Goal: Task Accomplishment & Management: Manage account settings

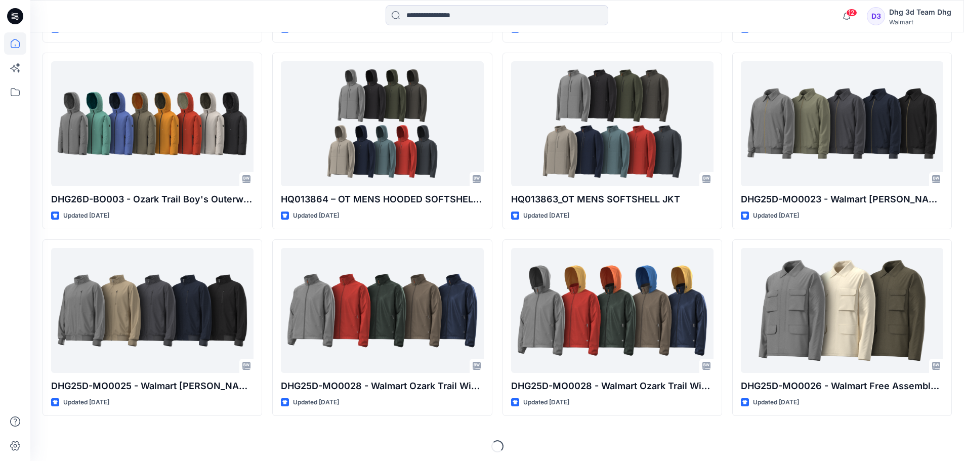
scroll to position [1048, 0]
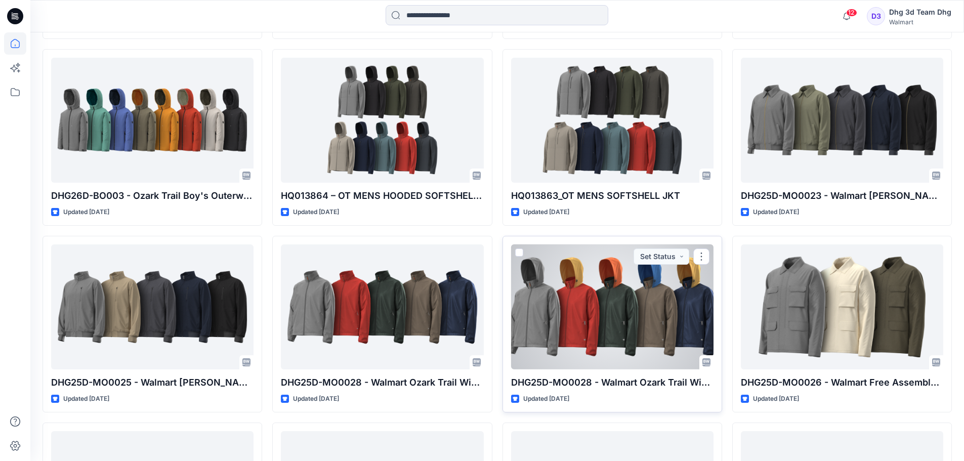
click at [595, 301] on div at bounding box center [612, 306] width 202 height 125
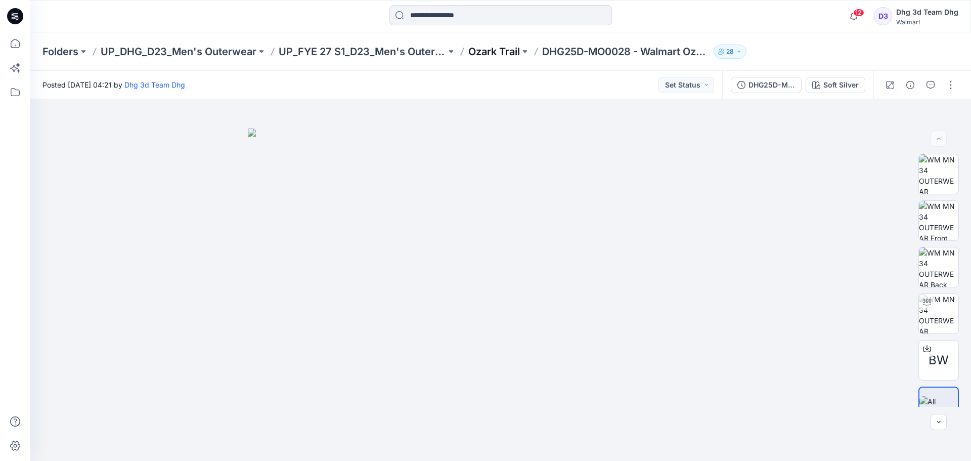
click at [500, 51] on p "Ozark Trail" at bounding box center [495, 52] width 52 height 14
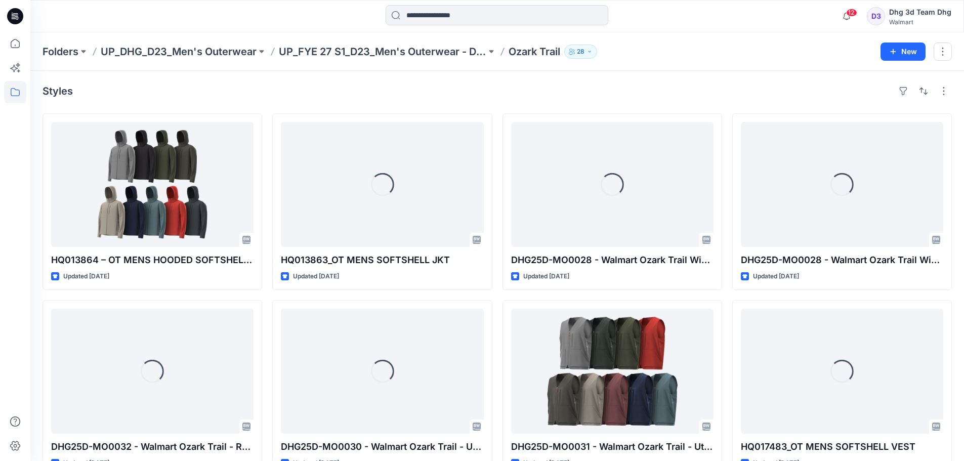
scroll to position [28, 0]
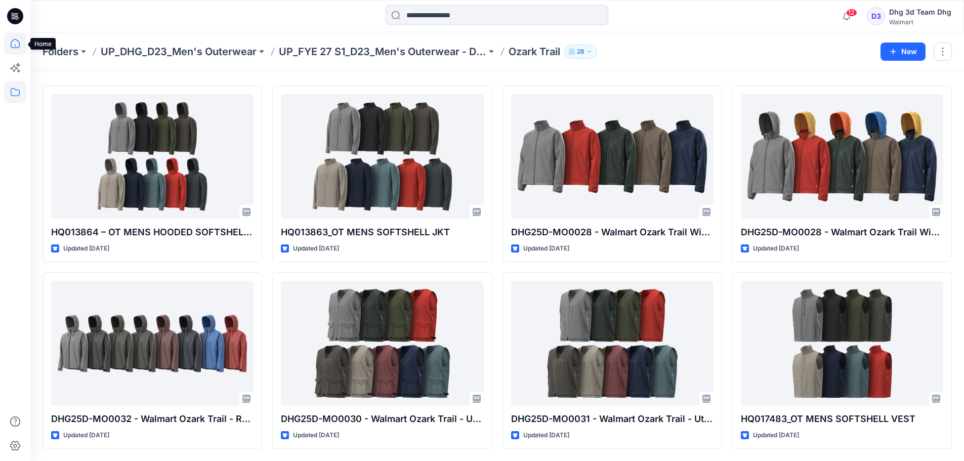
click at [14, 44] on icon at bounding box center [15, 43] width 22 height 22
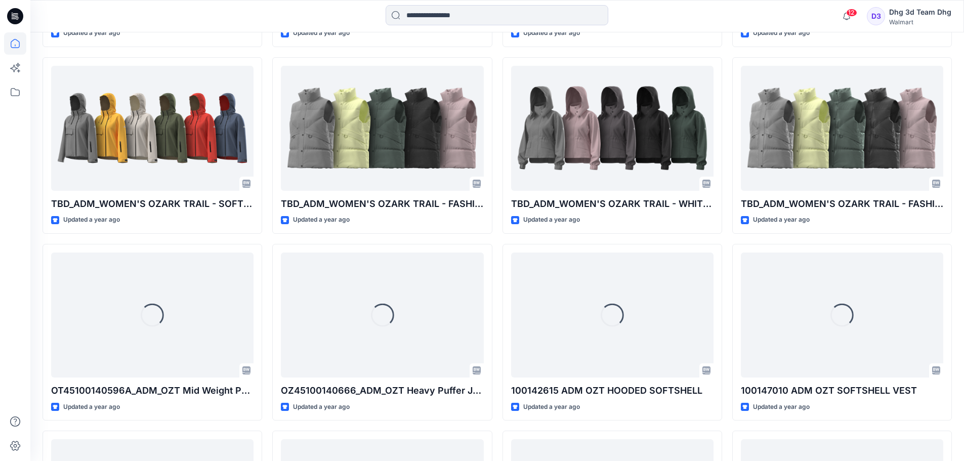
scroll to position [2928, 0]
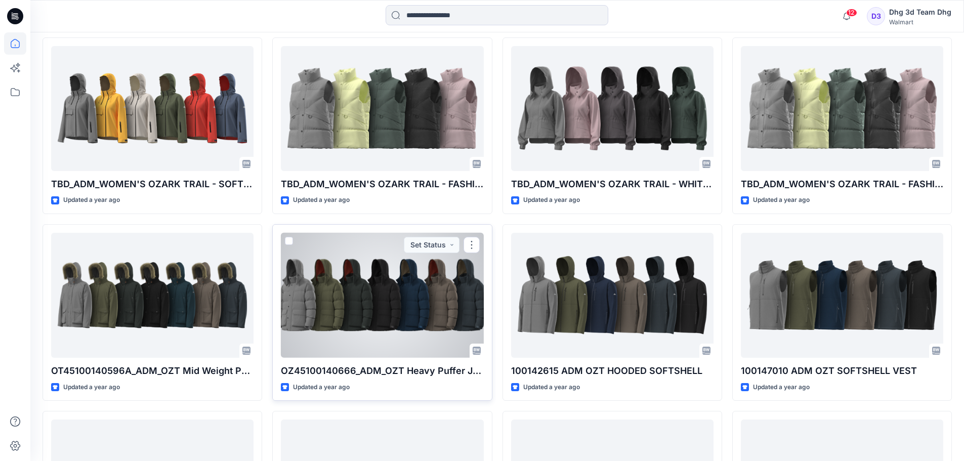
click at [394, 322] on div at bounding box center [382, 295] width 202 height 125
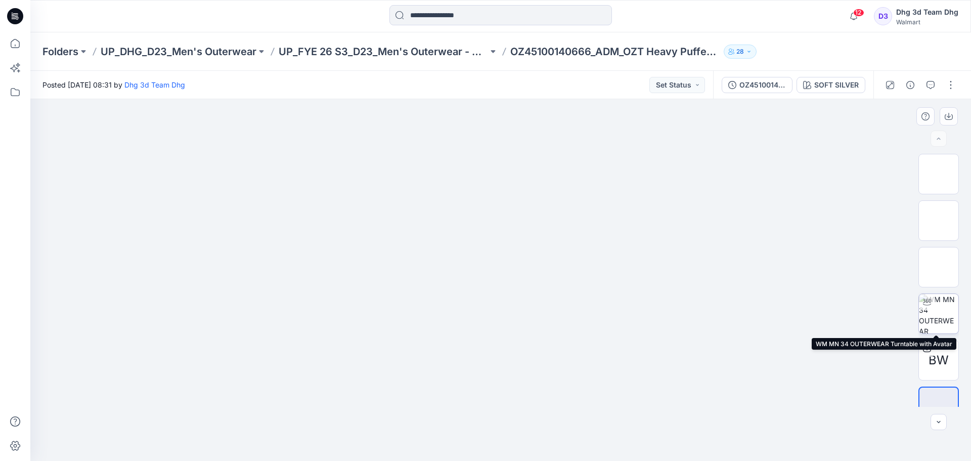
click at [936, 305] on img at bounding box center [938, 313] width 39 height 39
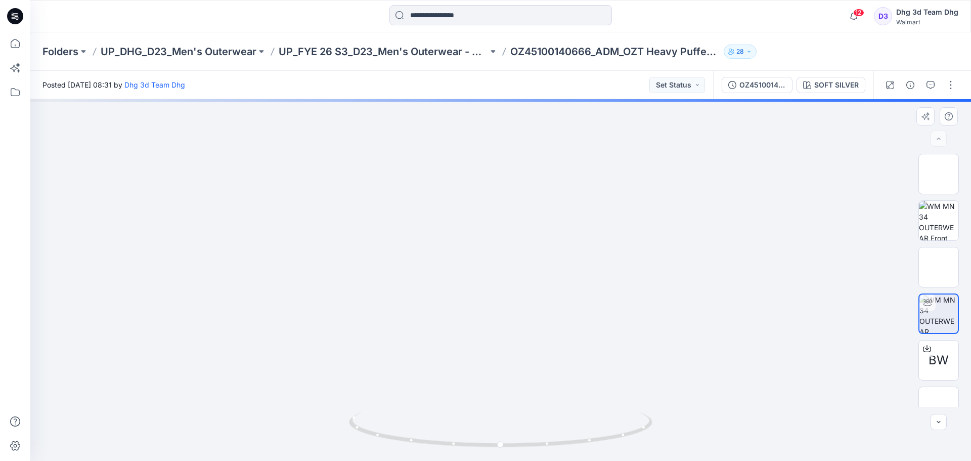
drag, startPoint x: 526, startPoint y: 184, endPoint x: 529, endPoint y: 252, distance: 68.4
click at [529, 252] on img at bounding box center [501, 258] width 642 height 406
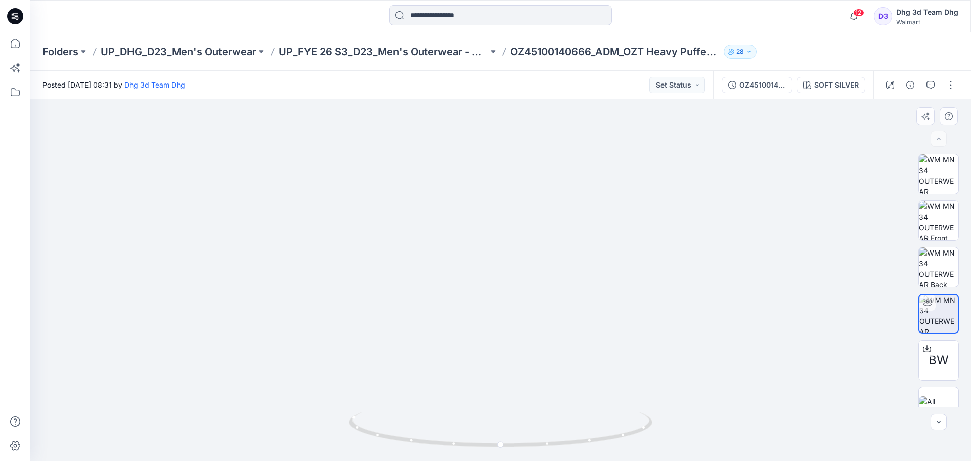
drag, startPoint x: 594, startPoint y: 262, endPoint x: 568, endPoint y: 265, distance: 25.5
click at [568, 265] on img at bounding box center [501, 244] width 852 height 435
drag, startPoint x: 626, startPoint y: 439, endPoint x: 562, endPoint y: 438, distance: 64.8
click at [562, 438] on icon at bounding box center [502, 431] width 306 height 38
click at [17, 43] on icon at bounding box center [15, 43] width 22 height 22
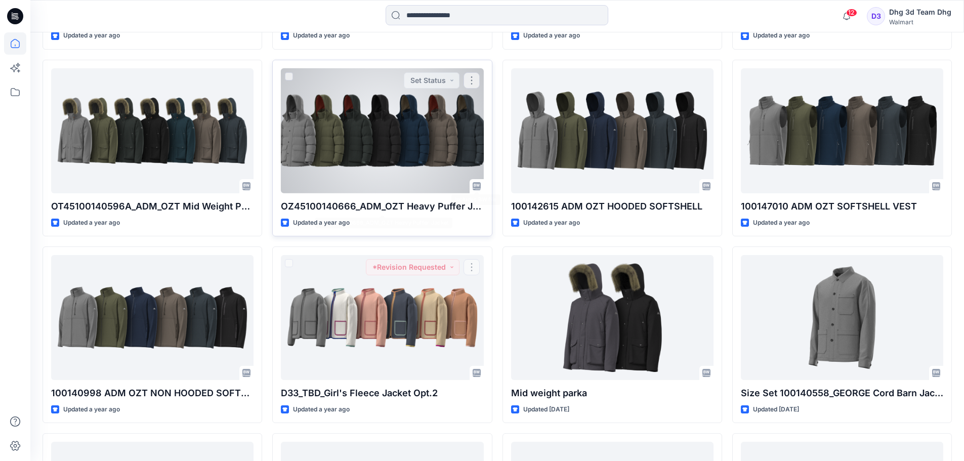
scroll to position [3086, 0]
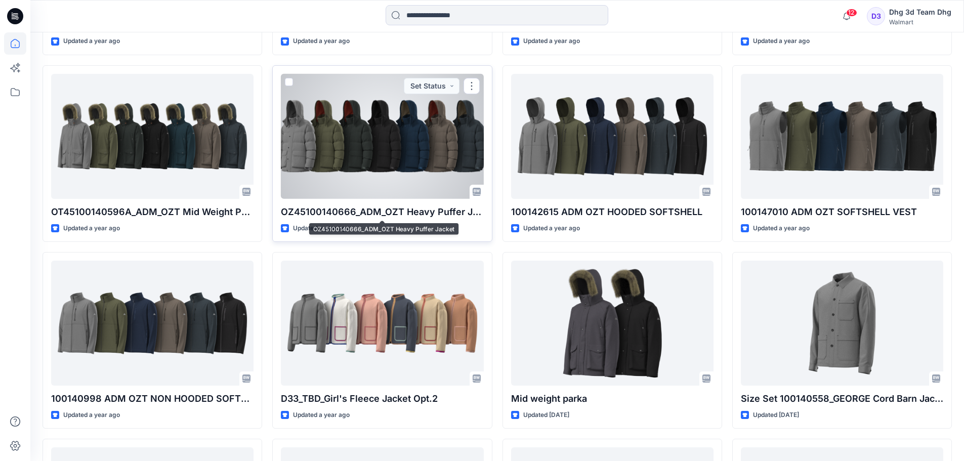
click at [390, 183] on div at bounding box center [382, 136] width 202 height 125
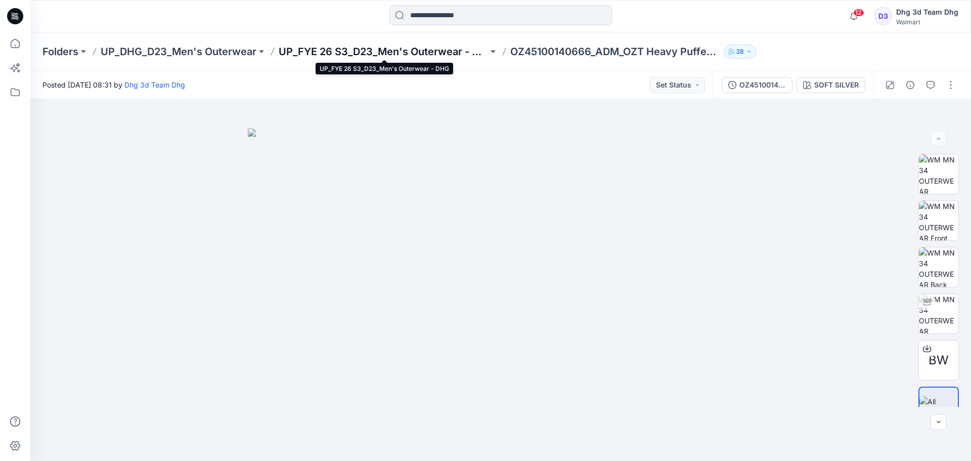
click at [419, 48] on p "UP_FYE 26 S3_D23_Men's Outerwear - DHG" at bounding box center [383, 52] width 209 height 14
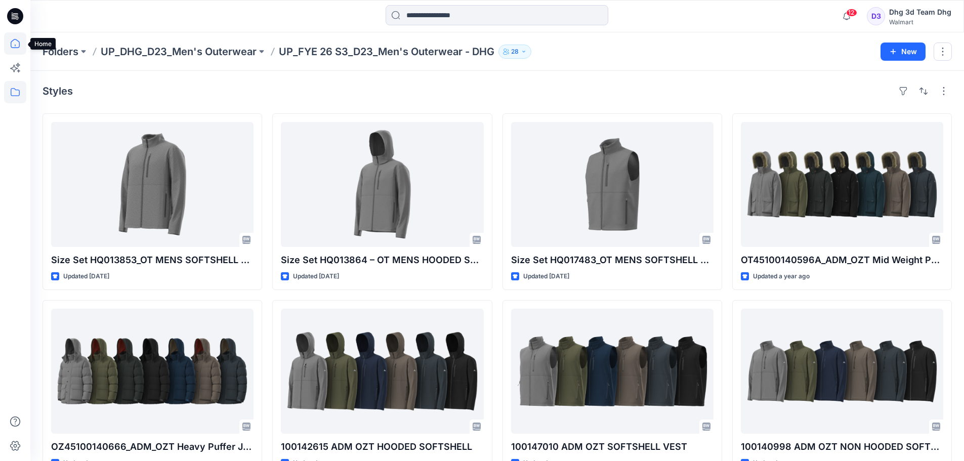
click at [12, 44] on icon at bounding box center [15, 43] width 22 height 22
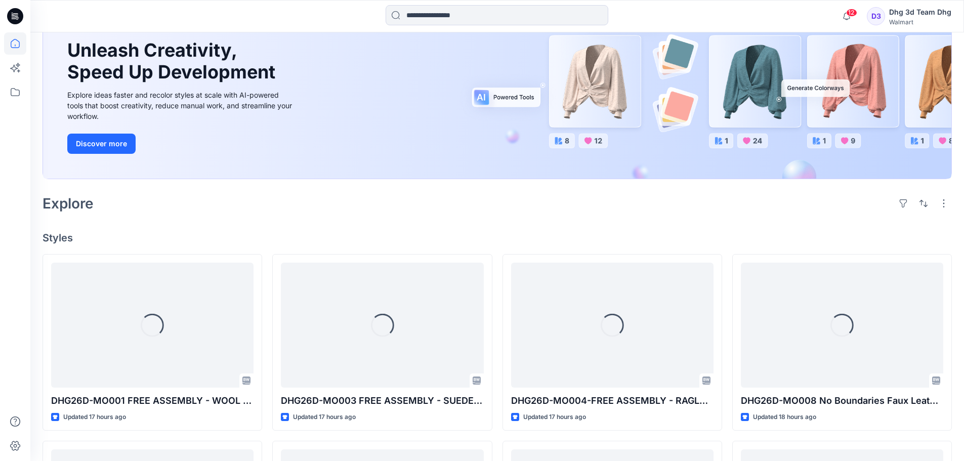
scroll to position [101, 0]
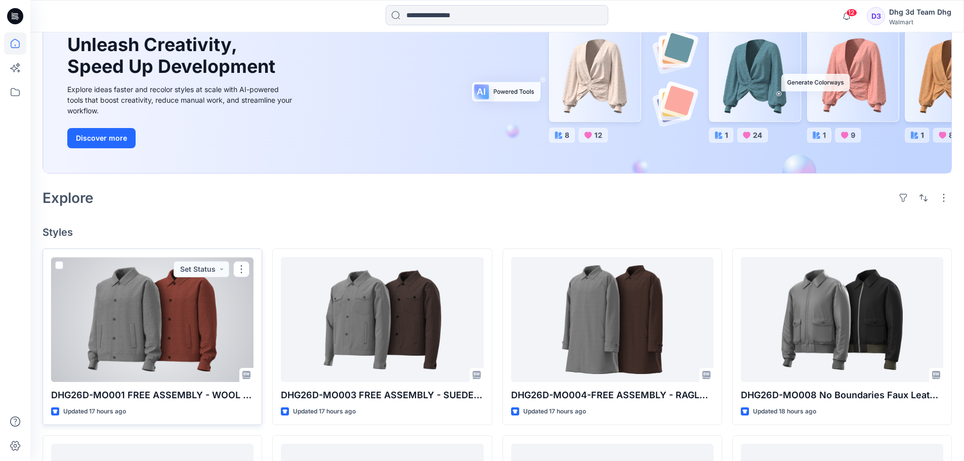
click at [172, 393] on p "DHG26D-MO001 FREE ASSEMBLY - WOOL JACKET OPT. 1" at bounding box center [152, 395] width 202 height 14
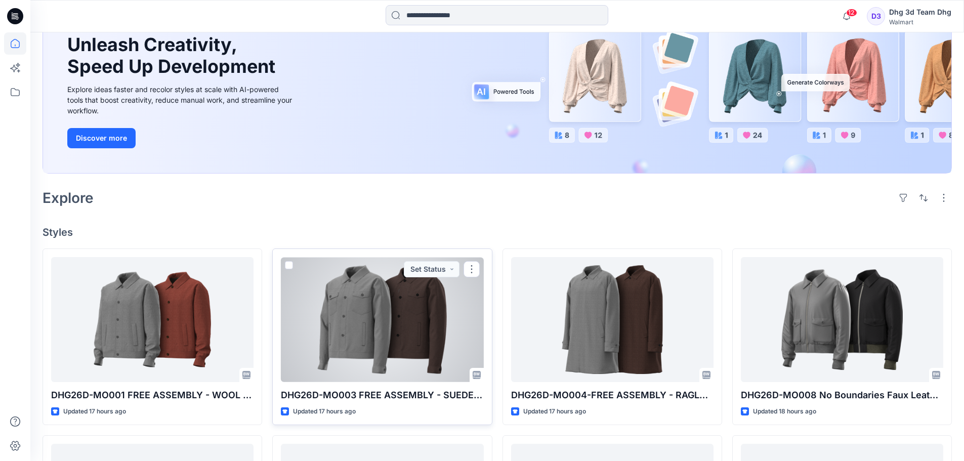
click at [334, 353] on div at bounding box center [382, 319] width 202 height 125
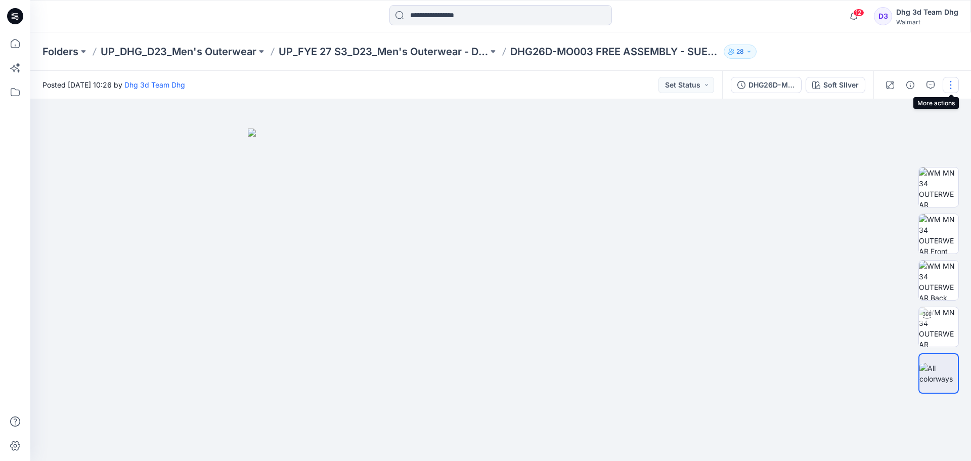
click at [952, 78] on button "button" at bounding box center [951, 85] width 16 height 16
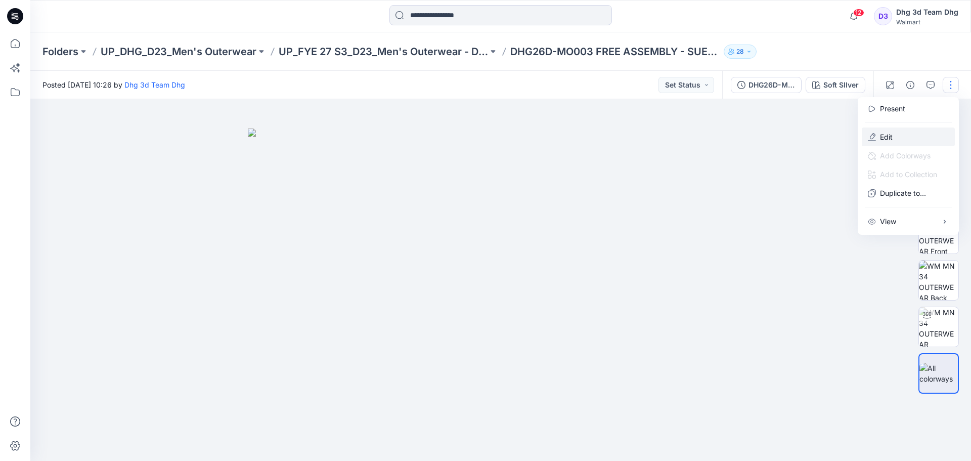
click at [901, 138] on button "Edit" at bounding box center [908, 137] width 93 height 19
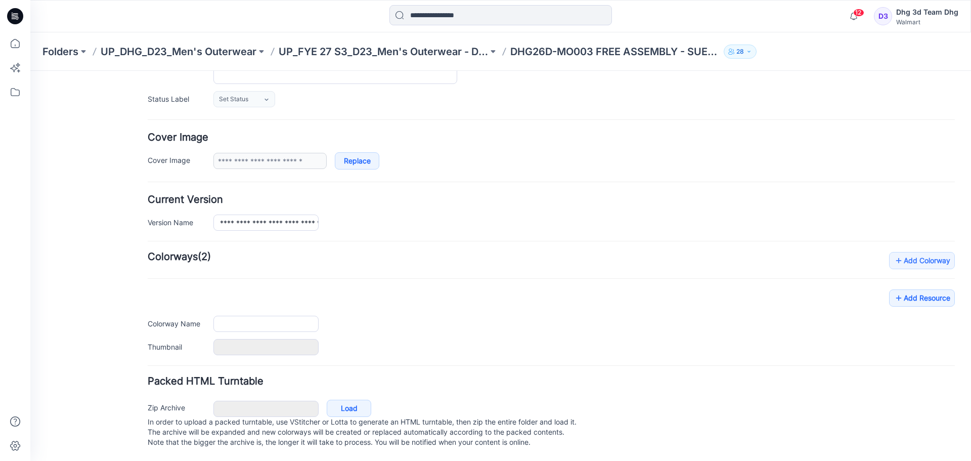
type input "**********"
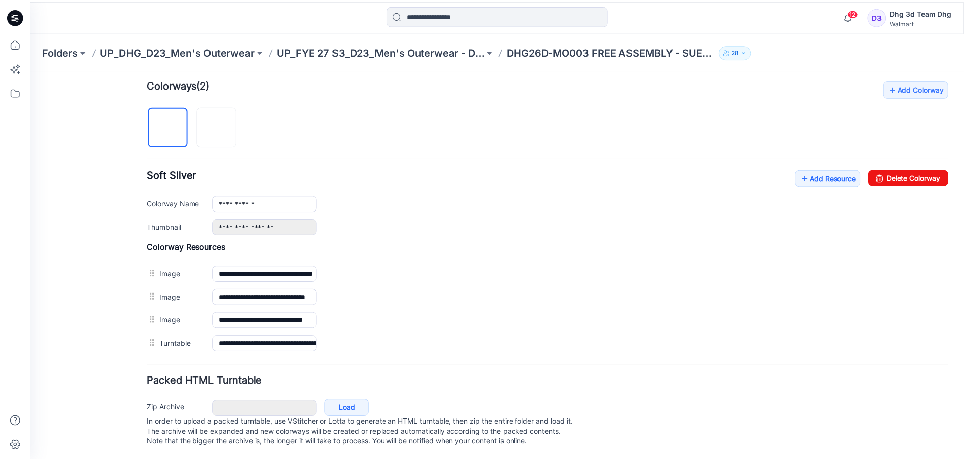
scroll to position [317, 0]
click at [846, 169] on link "Add Resource" at bounding box center [834, 177] width 66 height 17
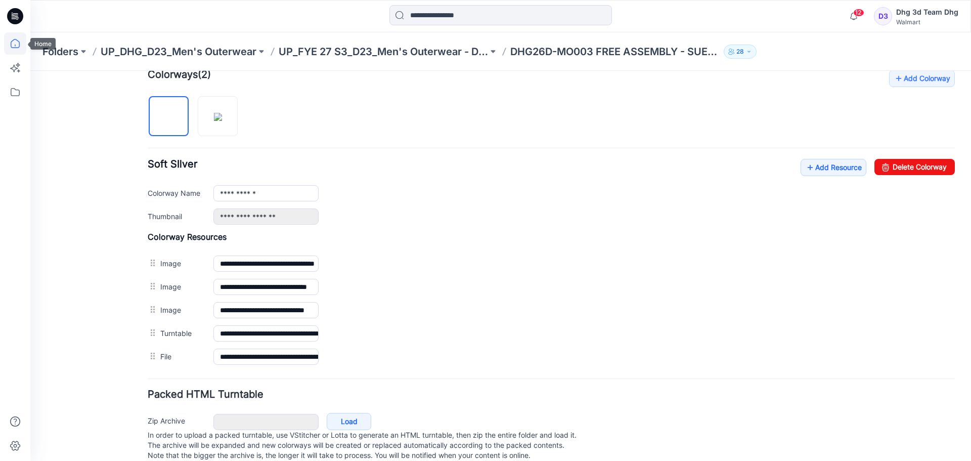
click at [8, 45] on icon at bounding box center [15, 43] width 22 height 22
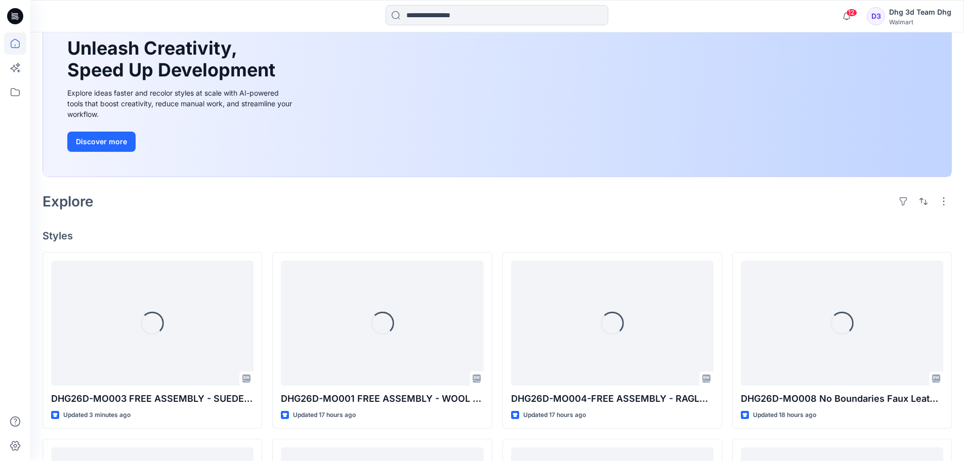
scroll to position [152, 0]
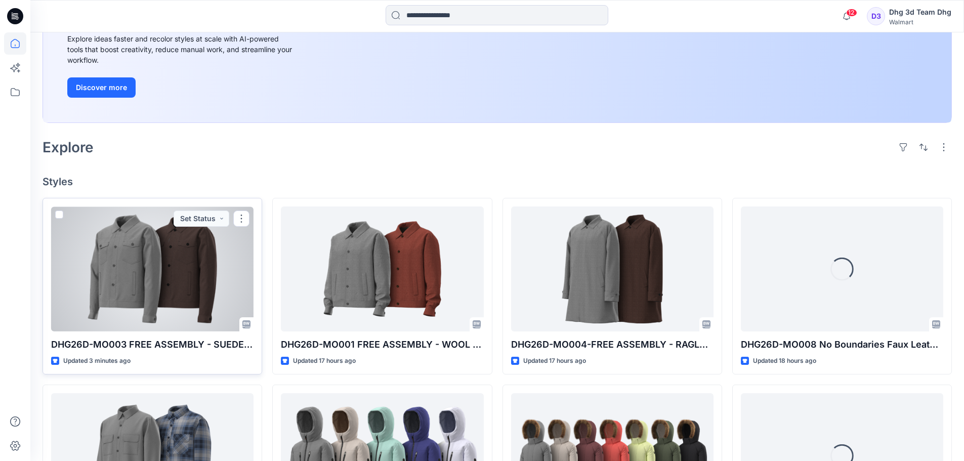
click at [181, 295] on div at bounding box center [152, 268] width 202 height 125
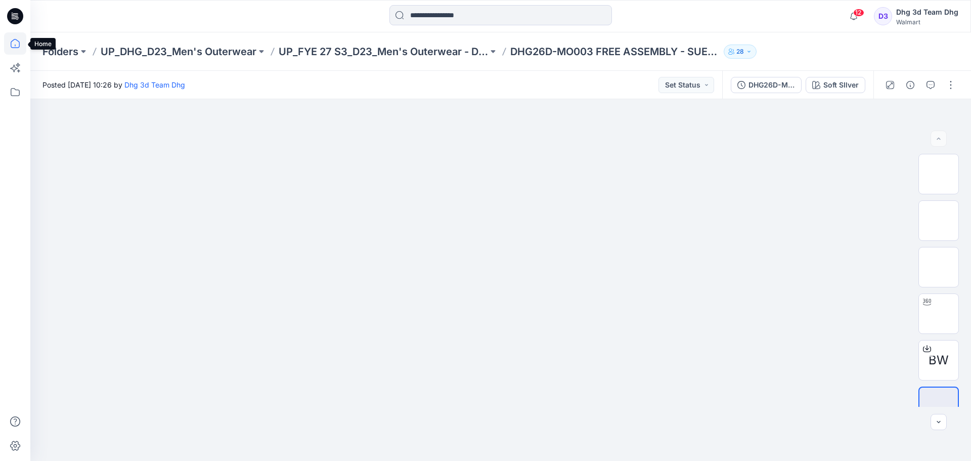
click at [13, 39] on icon at bounding box center [15, 43] width 22 height 22
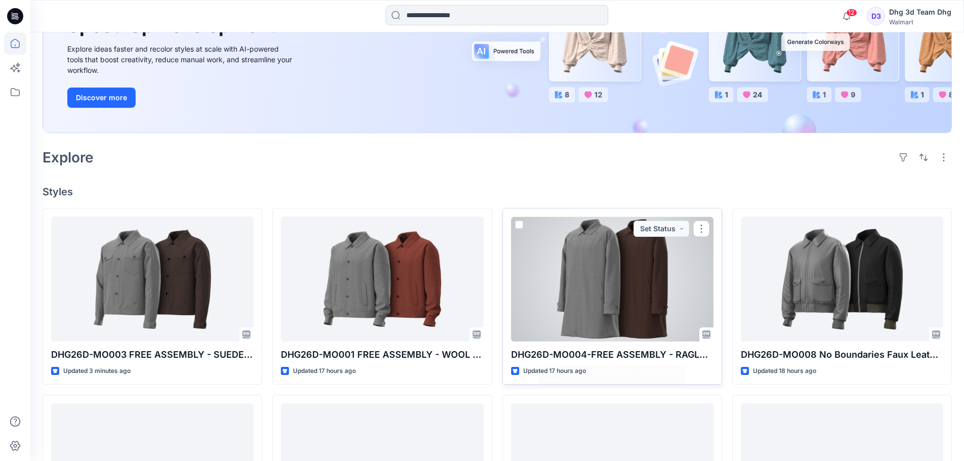
scroll to position [152, 0]
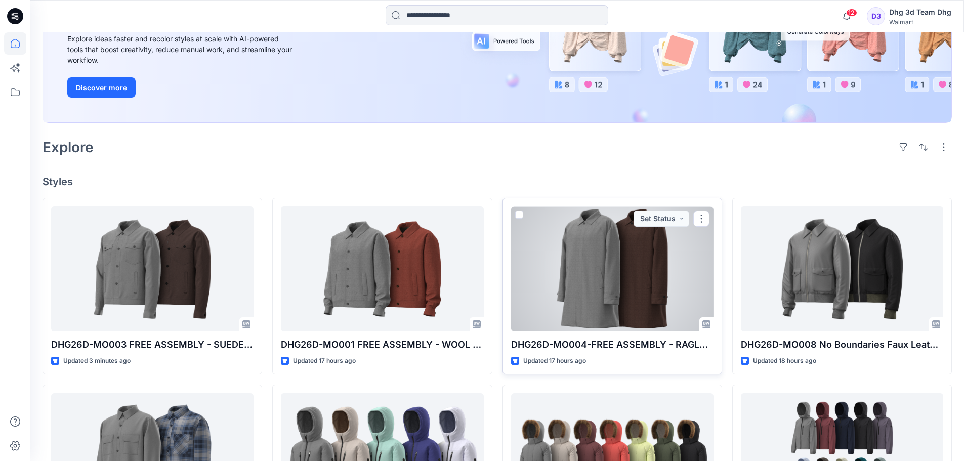
click at [607, 306] on div at bounding box center [612, 268] width 202 height 125
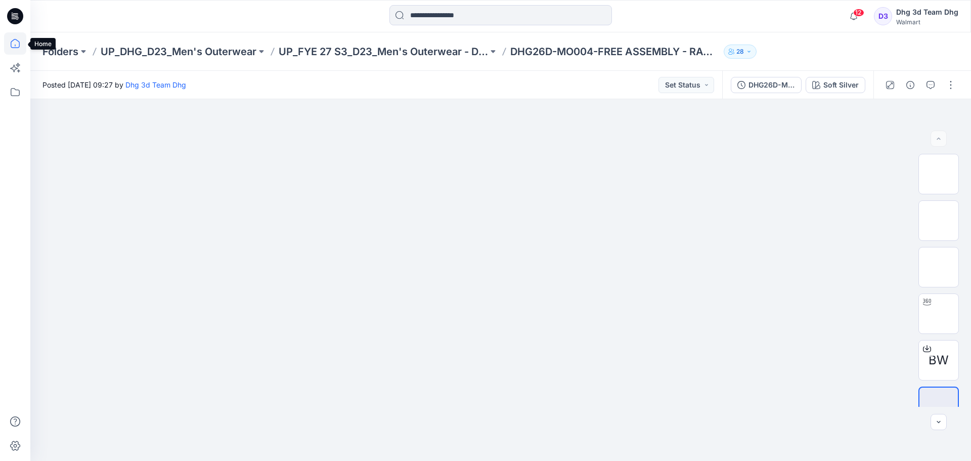
click at [12, 39] on icon at bounding box center [15, 43] width 22 height 22
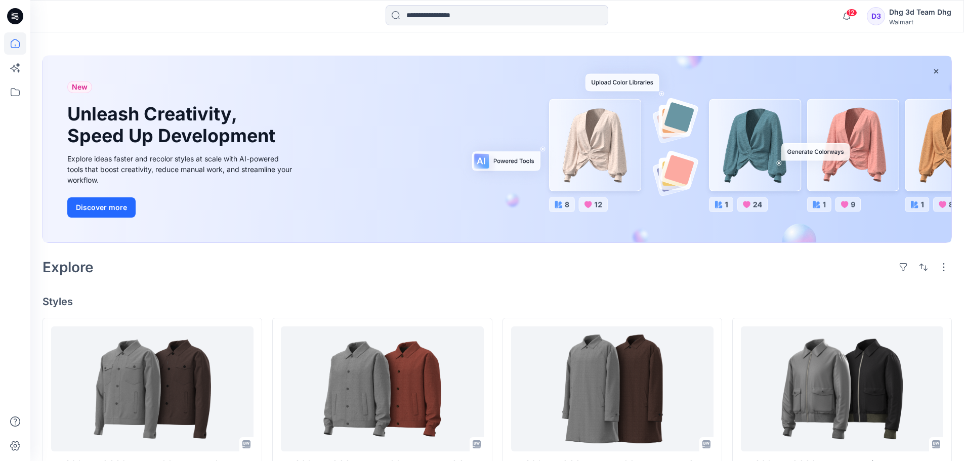
scroll to position [152, 0]
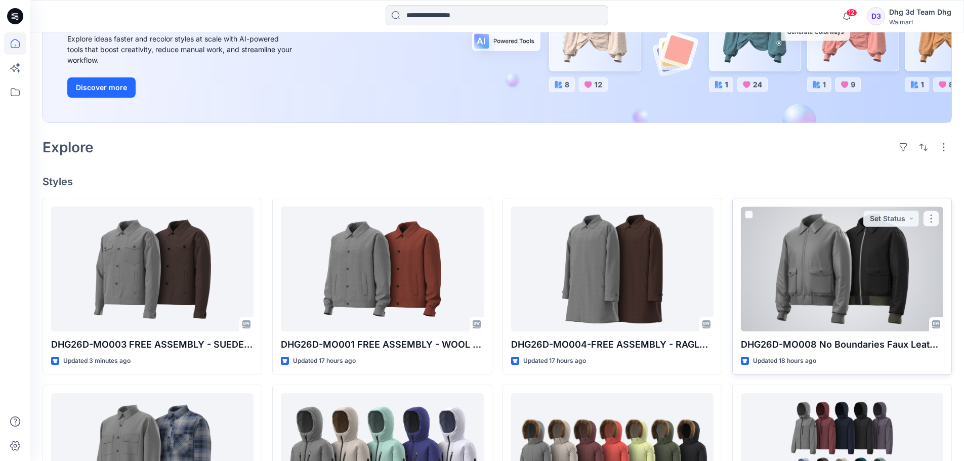
click at [831, 252] on div at bounding box center [842, 268] width 202 height 125
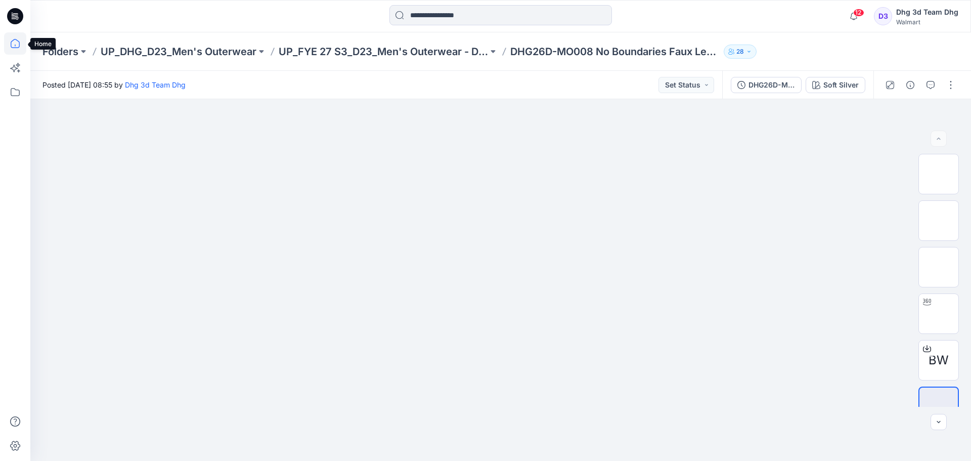
click at [10, 41] on icon at bounding box center [15, 43] width 22 height 22
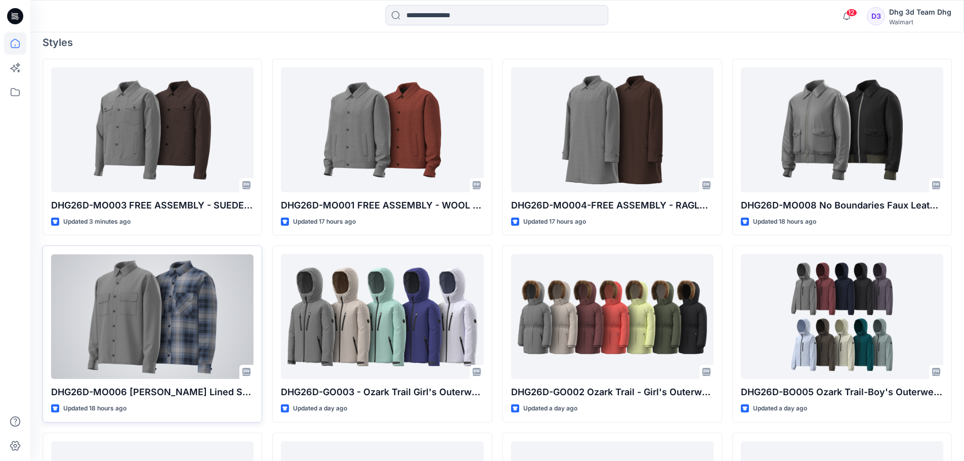
scroll to position [304, 0]
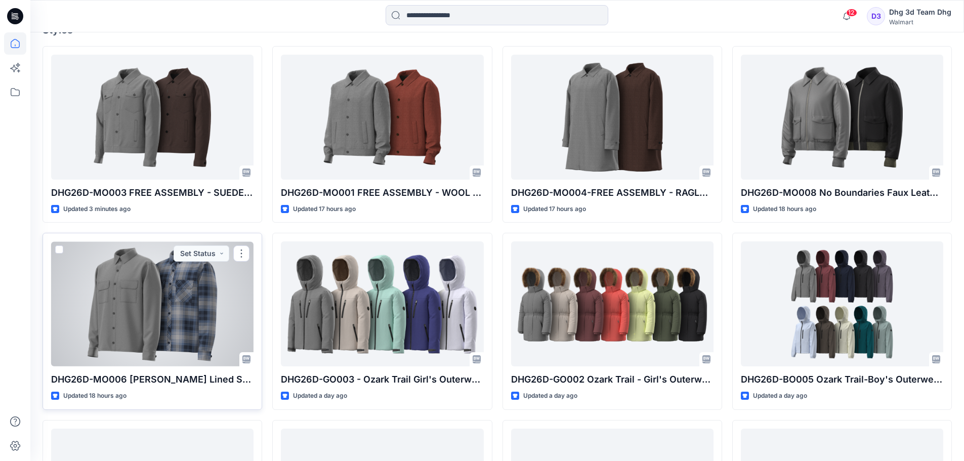
click at [156, 323] on div at bounding box center [152, 303] width 202 height 125
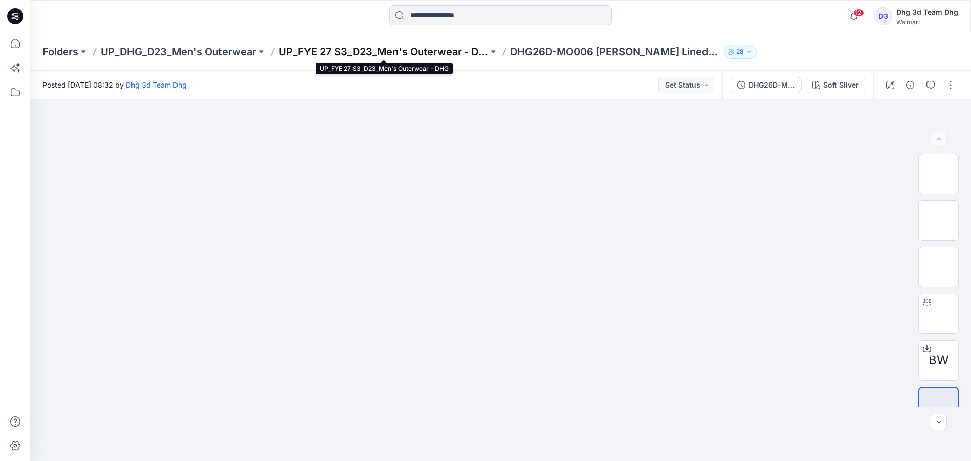
click at [421, 51] on p "UP_FYE 27 S3_D23_Men's Outerwear - DHG" at bounding box center [383, 52] width 209 height 14
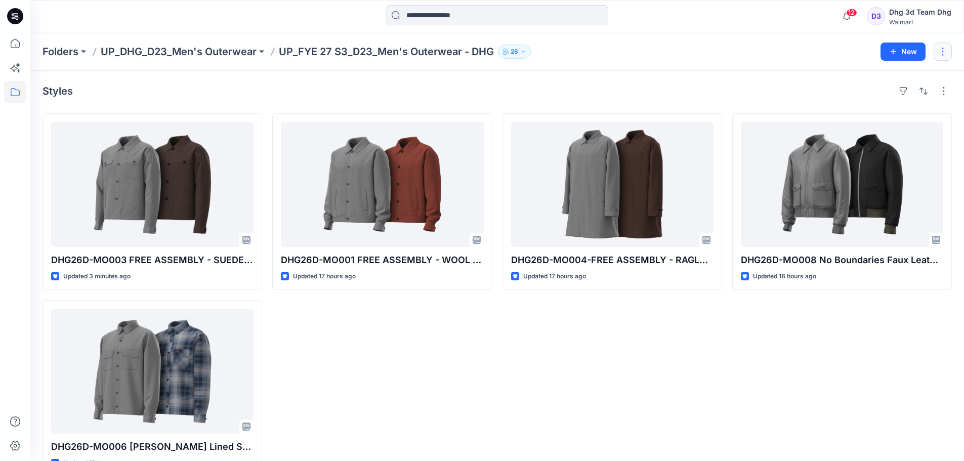
click at [939, 49] on button "button" at bounding box center [943, 52] width 18 height 18
click at [949, 89] on button "button" at bounding box center [944, 91] width 16 height 16
click at [745, 409] on div "DHG26D-MO008 No Boundaries Faux Leather Jacket Updated 18 hours ago" at bounding box center [842, 294] width 220 height 363
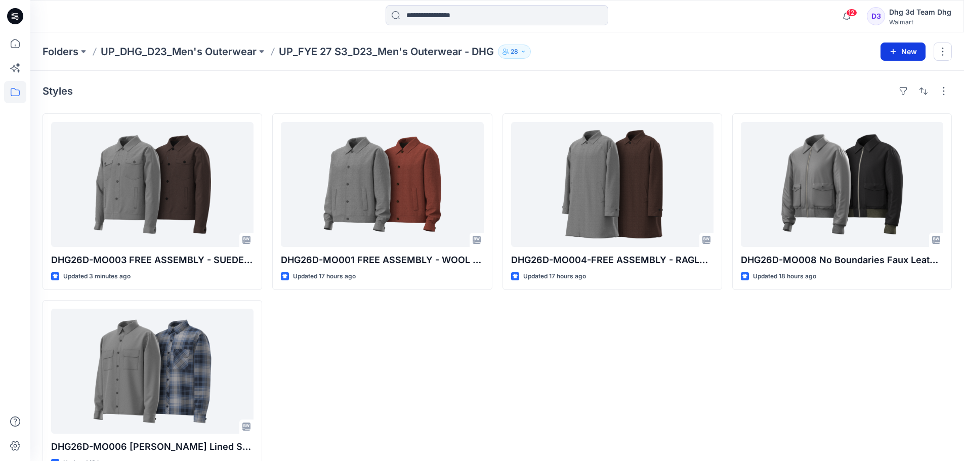
click at [907, 46] on button "New" at bounding box center [902, 52] width 45 height 18
click at [867, 97] on p "New Folder" at bounding box center [873, 96] width 37 height 11
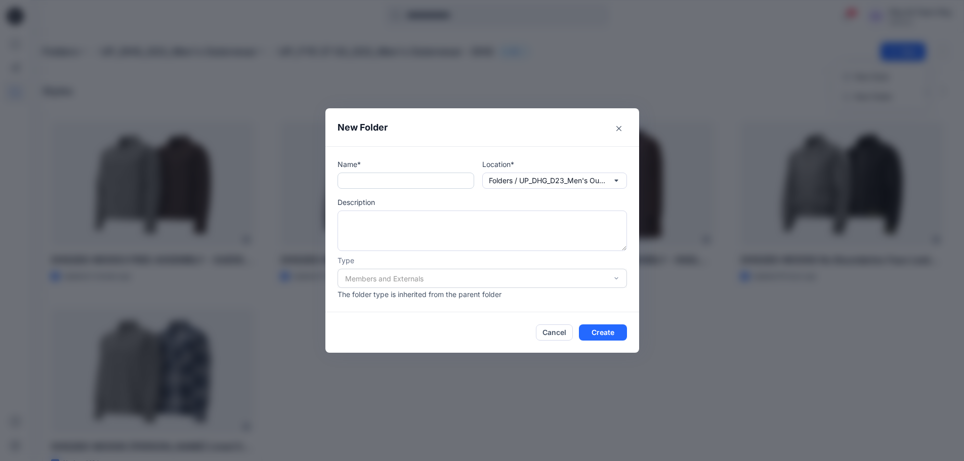
click at [380, 181] on input "text" at bounding box center [405, 181] width 137 height 16
paste input "**********"
type input "**********"
click at [611, 328] on button "Create" at bounding box center [603, 332] width 48 height 16
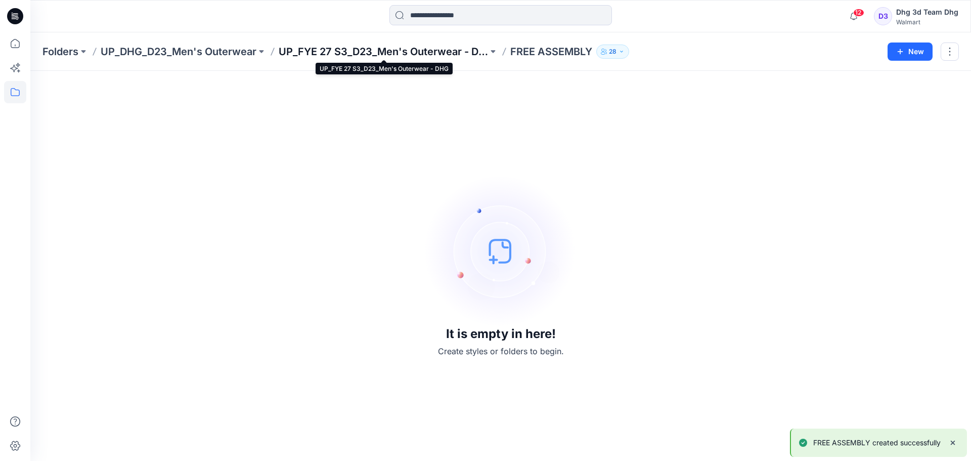
click at [402, 54] on p "UP_FYE 27 S3_D23_Men's Outerwear - DHG" at bounding box center [383, 52] width 209 height 14
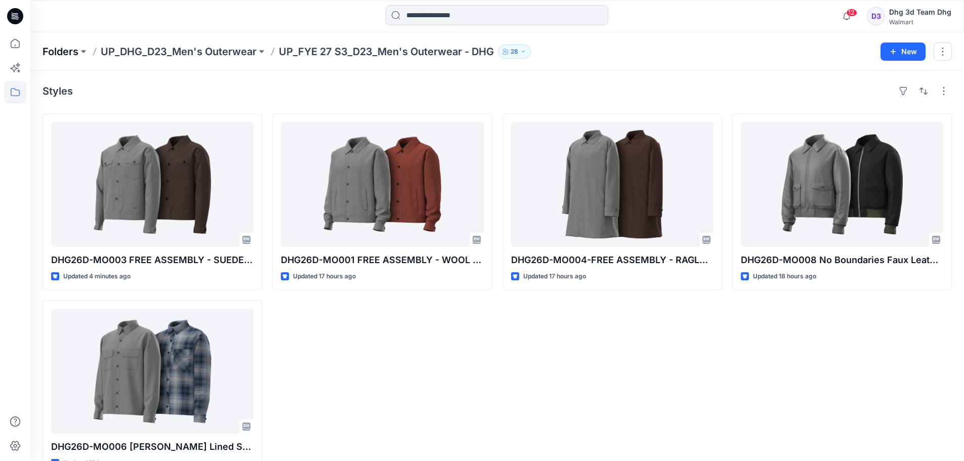
click at [75, 49] on p "Folders" at bounding box center [61, 52] width 36 height 14
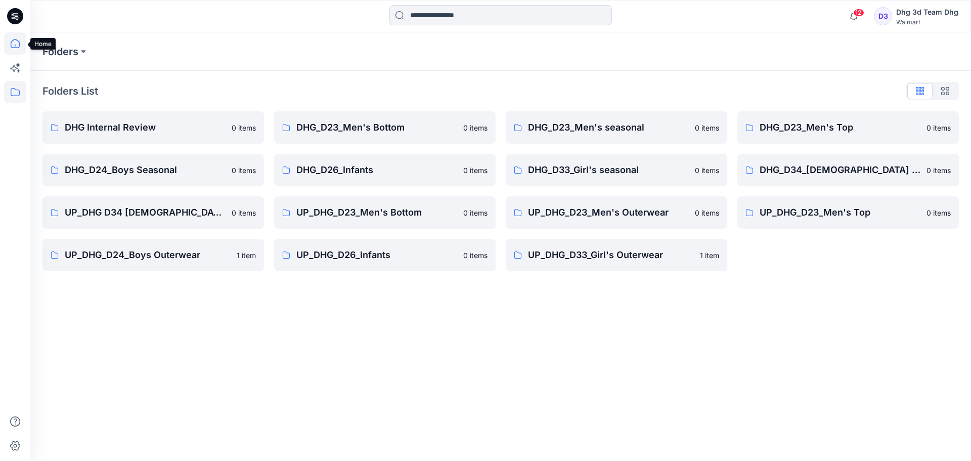
click at [14, 43] on icon at bounding box center [15, 43] width 22 height 22
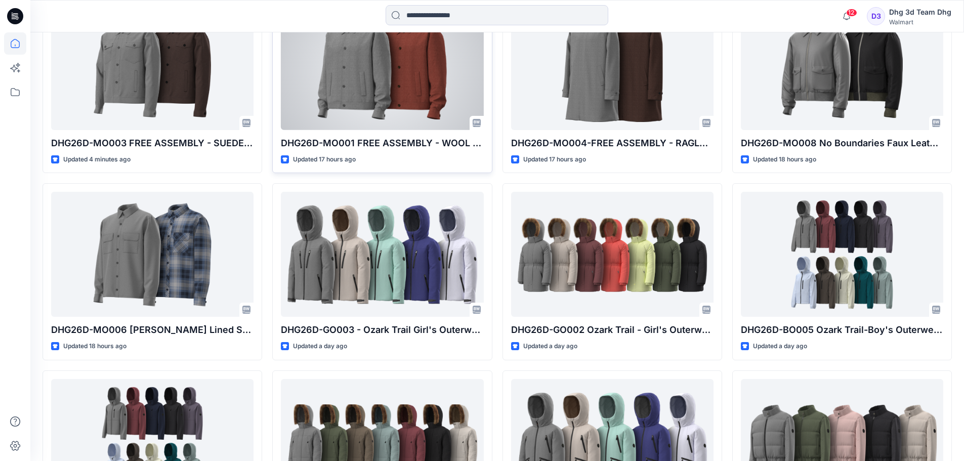
scroll to position [354, 0]
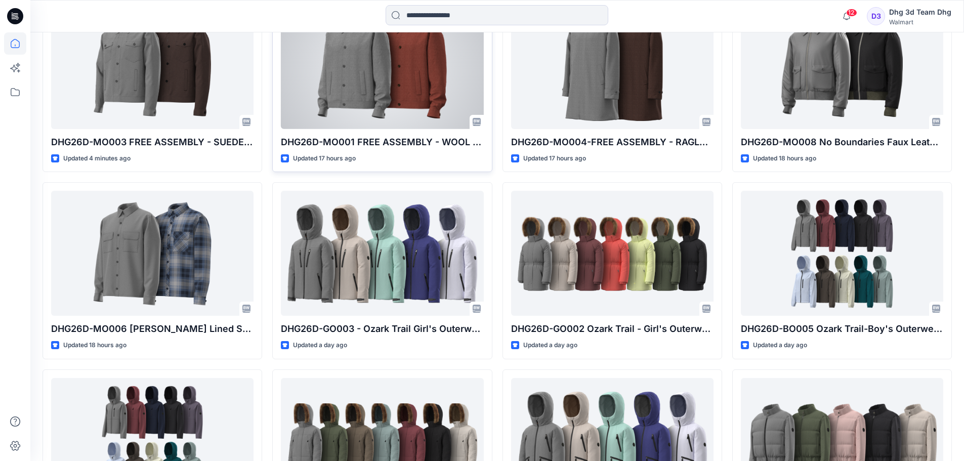
click at [371, 157] on div "Updated 17 hours ago" at bounding box center [382, 158] width 202 height 11
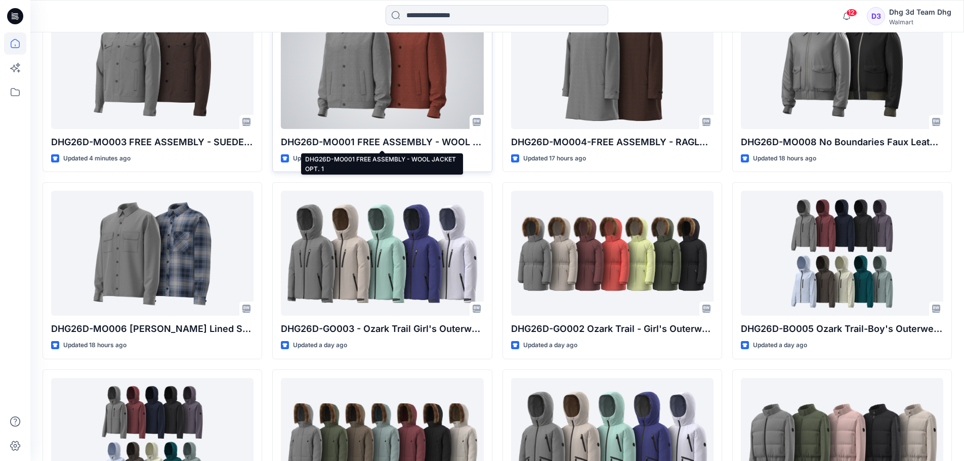
click at [382, 140] on p "DHG26D-MO001 FREE ASSEMBLY - WOOL JACKET OPT. 1" at bounding box center [382, 142] width 202 height 14
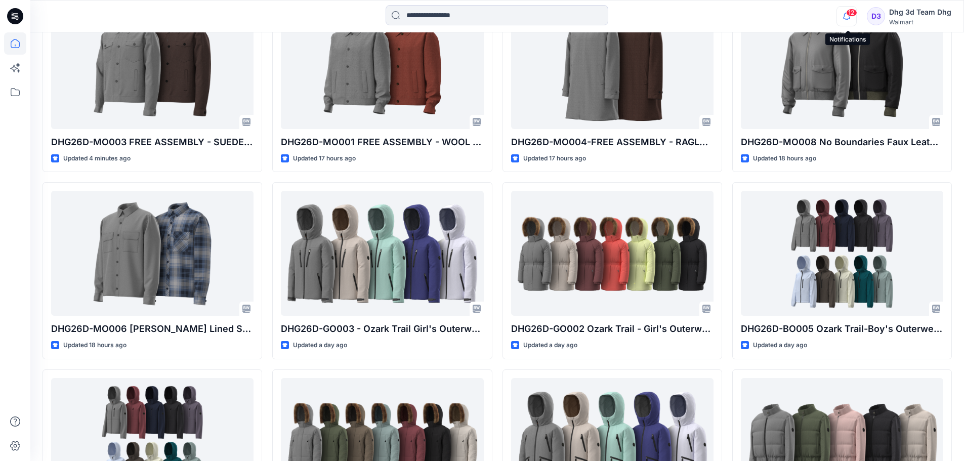
click at [848, 10] on icon "button" at bounding box center [846, 16] width 19 height 20
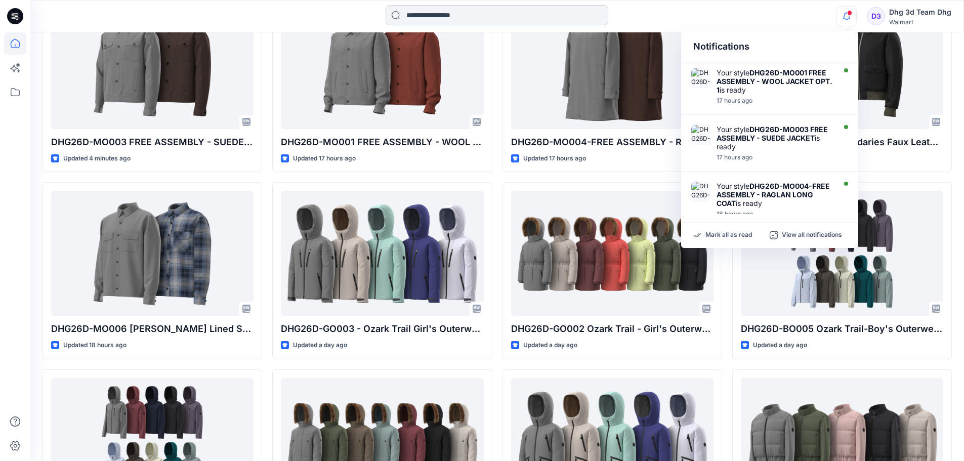
click at [456, 20] on input at bounding box center [497, 15] width 223 height 20
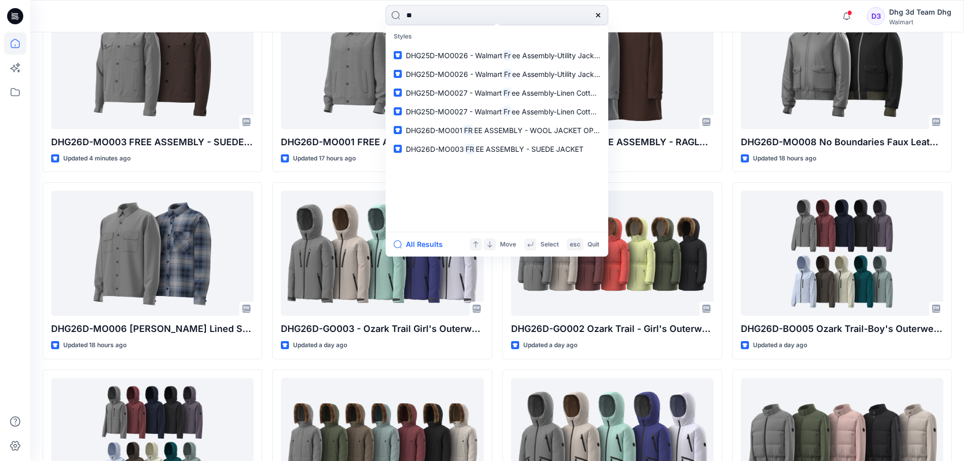
type input "*"
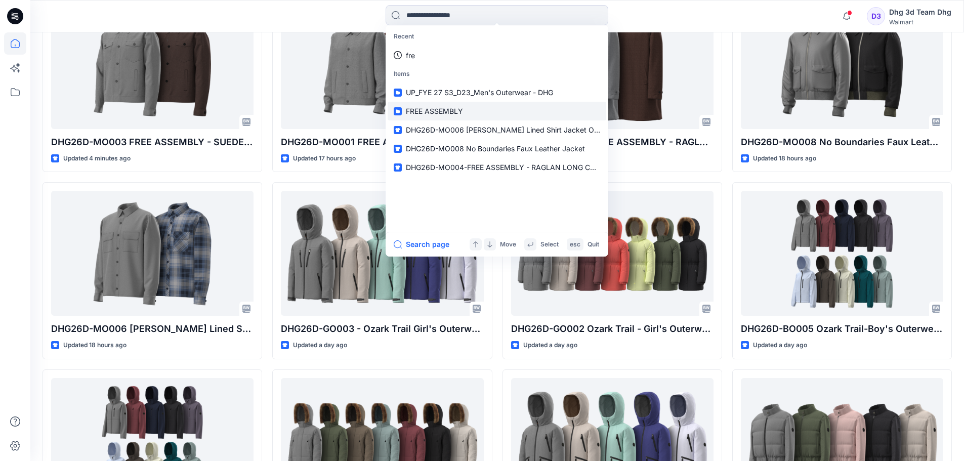
click at [450, 109] on span "FREE ASSEMBLY" at bounding box center [434, 111] width 57 height 9
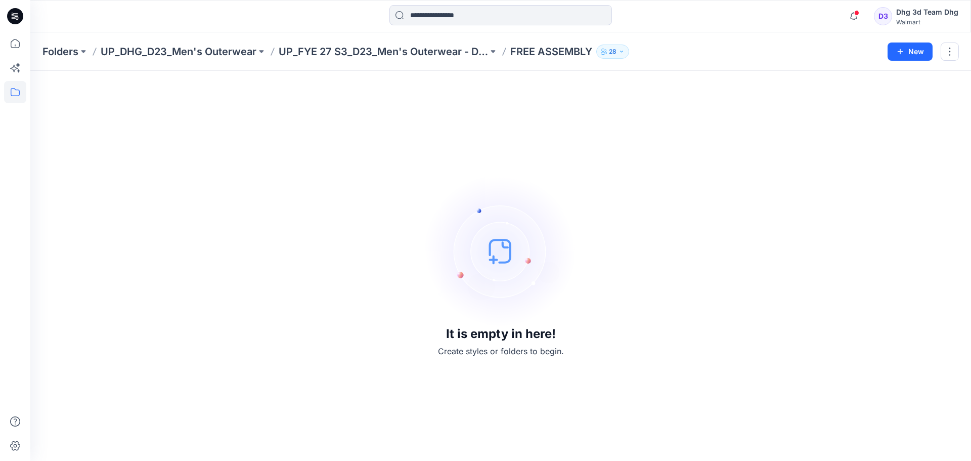
click at [554, 48] on p "FREE ASSEMBLY" at bounding box center [552, 52] width 82 height 14
click at [497, 50] on button at bounding box center [493, 52] width 10 height 14
click at [466, 51] on p "UP_FYE 27 S3_D23_Men's Outerwear - DHG" at bounding box center [383, 52] width 209 height 14
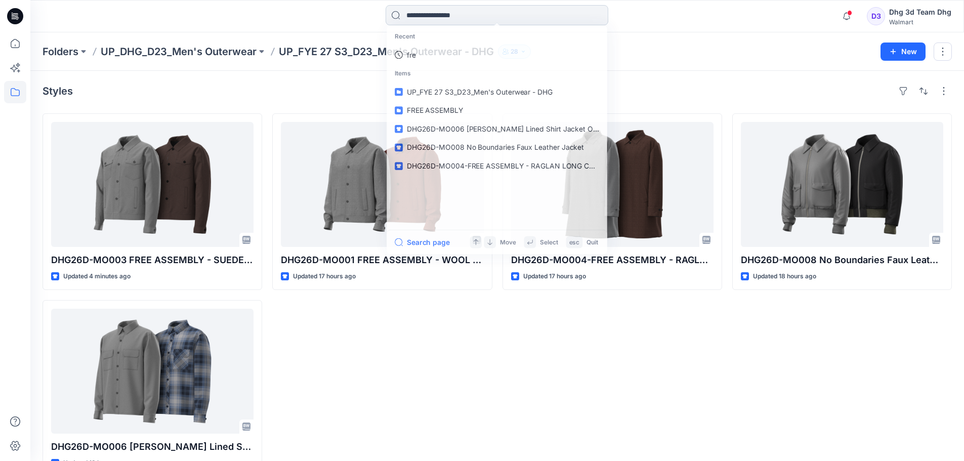
click at [470, 12] on input at bounding box center [497, 15] width 223 height 20
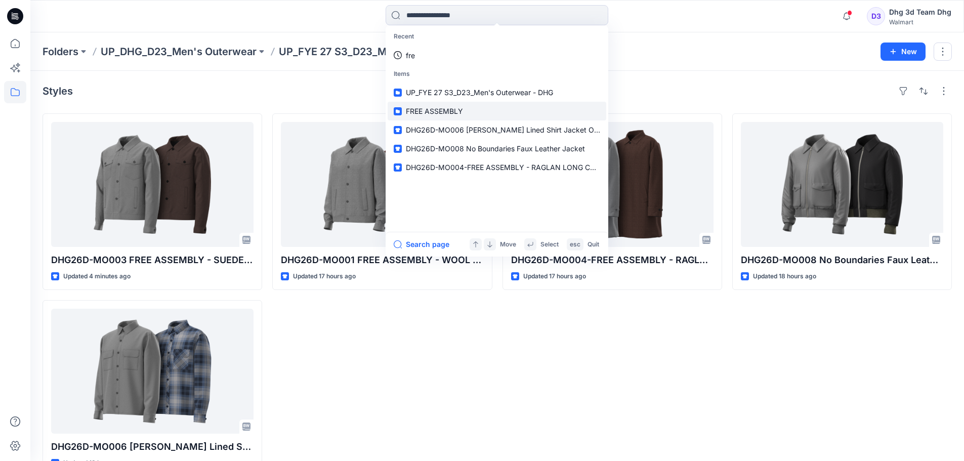
click at [447, 107] on span "FREE ASSEMBLY" at bounding box center [434, 111] width 57 height 9
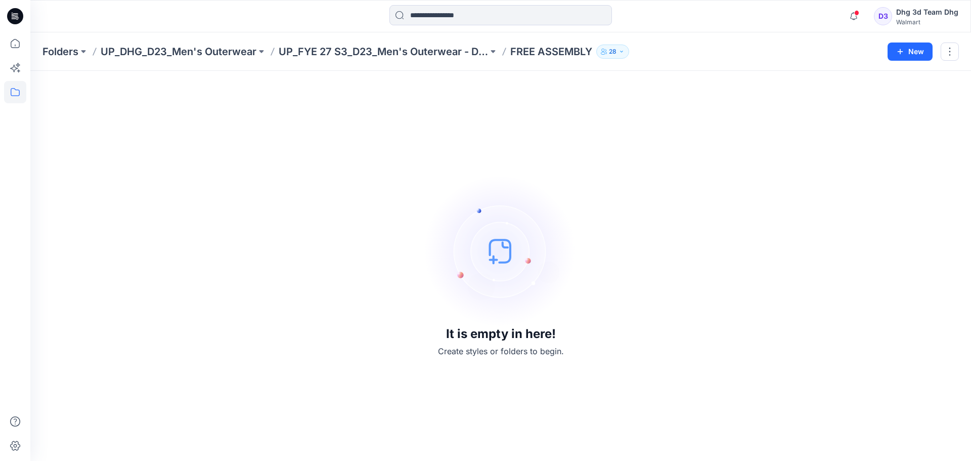
click at [961, 49] on div "Folders UP_DHG_D23_Men's Outerwear UP_FYE 27 S3_D23_Men's Outerwear - DHG FREE …" at bounding box center [500, 51] width 941 height 38
click at [955, 49] on button "button" at bounding box center [950, 52] width 18 height 18
click at [878, 104] on p "Delete Folder" at bounding box center [895, 99] width 58 height 11
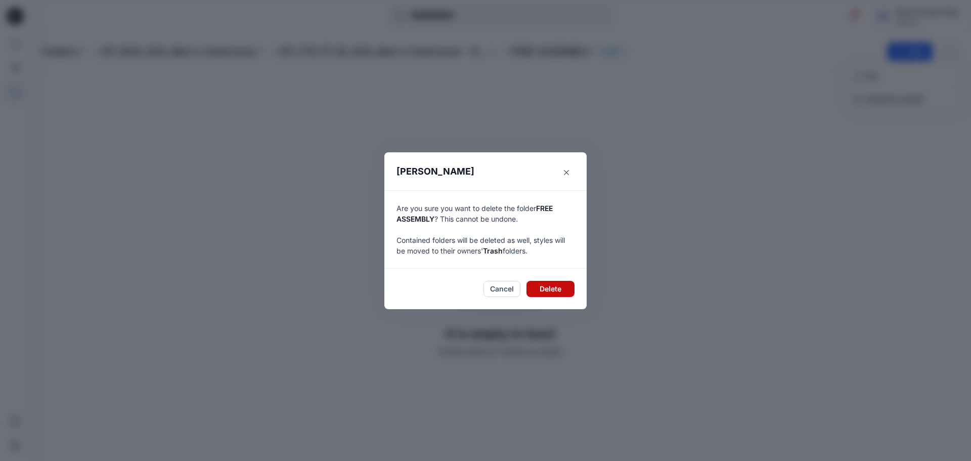
click at [559, 290] on button "Delete" at bounding box center [551, 289] width 48 height 16
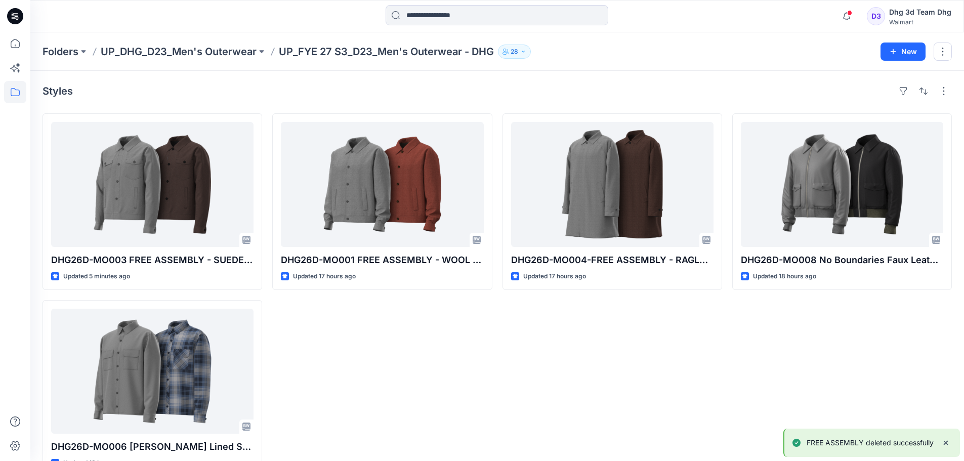
click at [589, 316] on div "DHG26D-MO004-FREE ASSEMBLY - RAGLAN LONG COAT Updated 17 hours ago" at bounding box center [612, 294] width 220 height 363
click at [204, 53] on p "UP_DHG_D23_Men's Outerwear" at bounding box center [179, 52] width 156 height 14
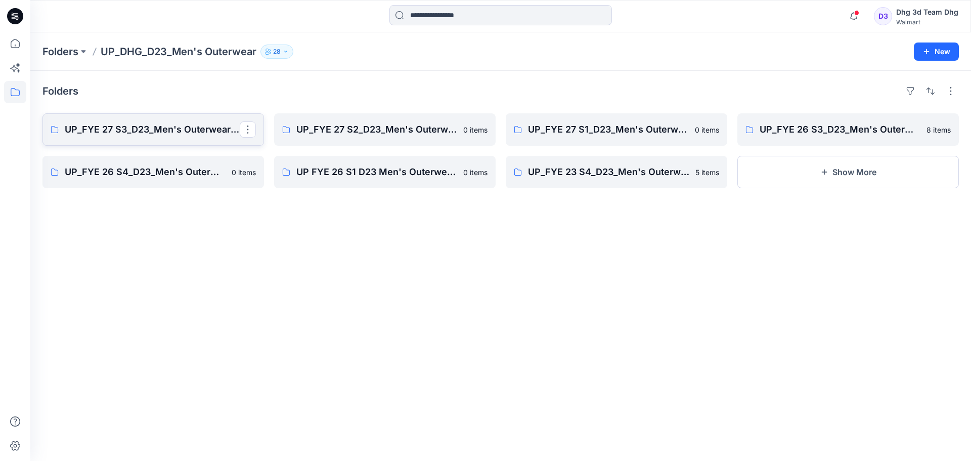
click at [181, 122] on p "UP_FYE 27 S3_D23_Men's Outerwear - DHG" at bounding box center [152, 129] width 175 height 14
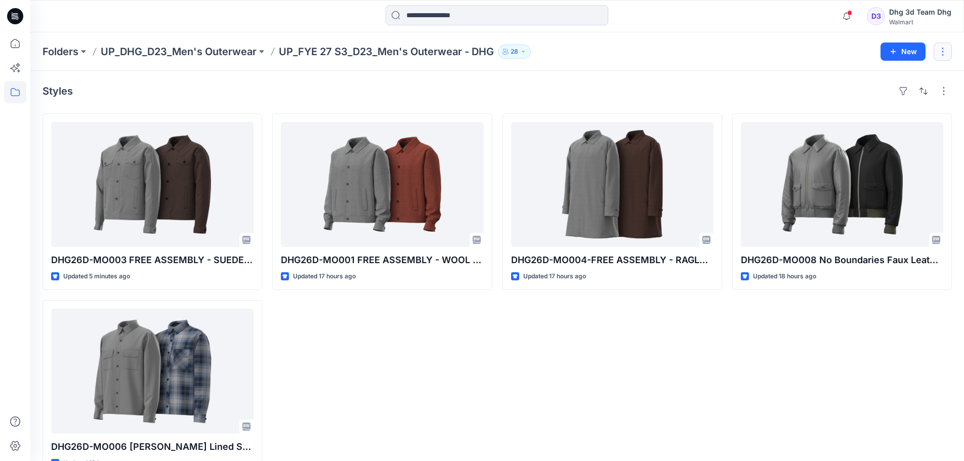
click at [942, 55] on button "button" at bounding box center [943, 52] width 18 height 18
click at [943, 92] on button "button" at bounding box center [944, 91] width 16 height 16
click at [761, 344] on div "DHG26D-MO008 No Boundaries Faux Leather Jacket Updated 18 hours ago" at bounding box center [842, 294] width 220 height 363
click at [851, 16] on icon "button" at bounding box center [846, 16] width 19 height 20
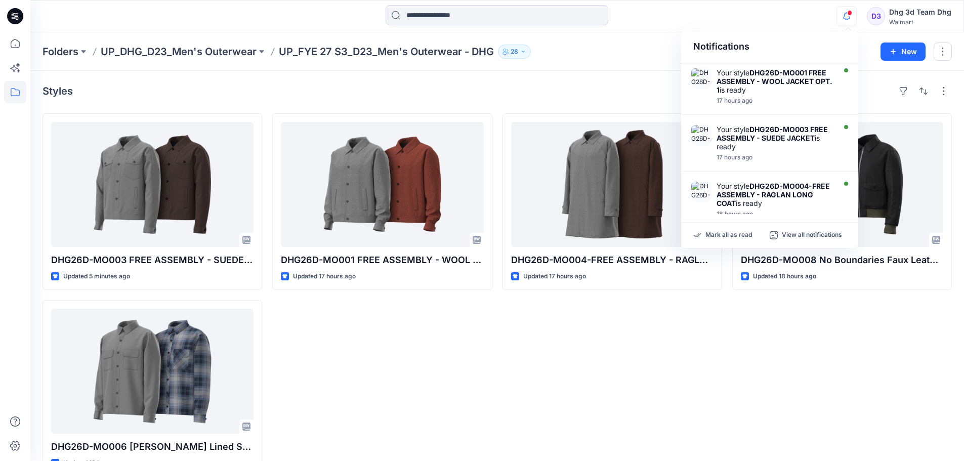
click at [851, 16] on icon "button" at bounding box center [846, 16] width 19 height 20
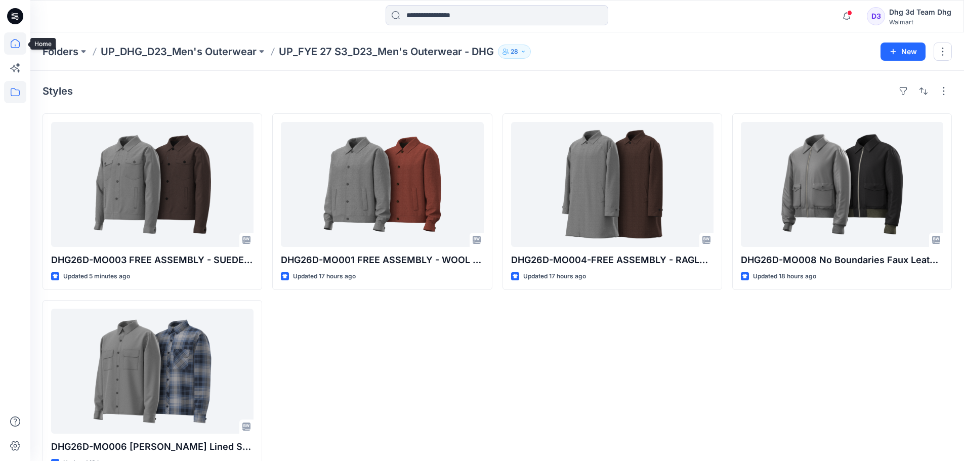
click at [16, 43] on icon at bounding box center [15, 43] width 22 height 22
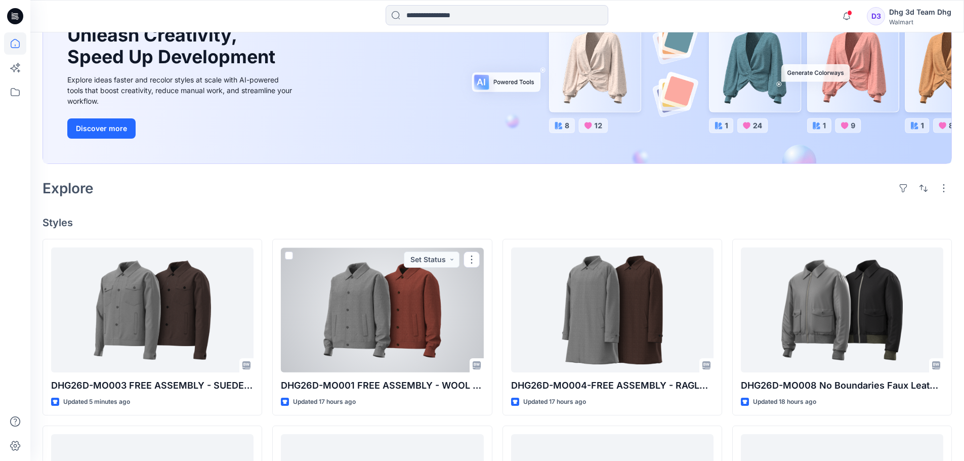
scroll to position [101, 0]
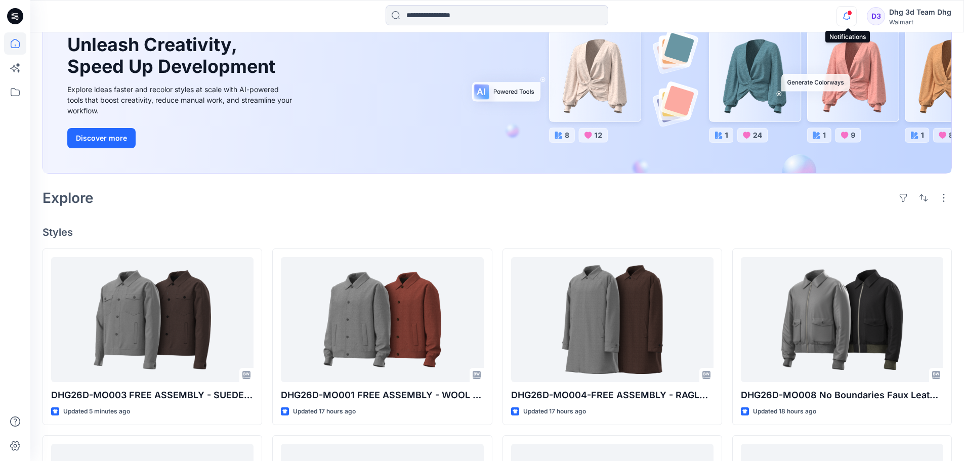
click at [856, 13] on icon "button" at bounding box center [846, 16] width 19 height 20
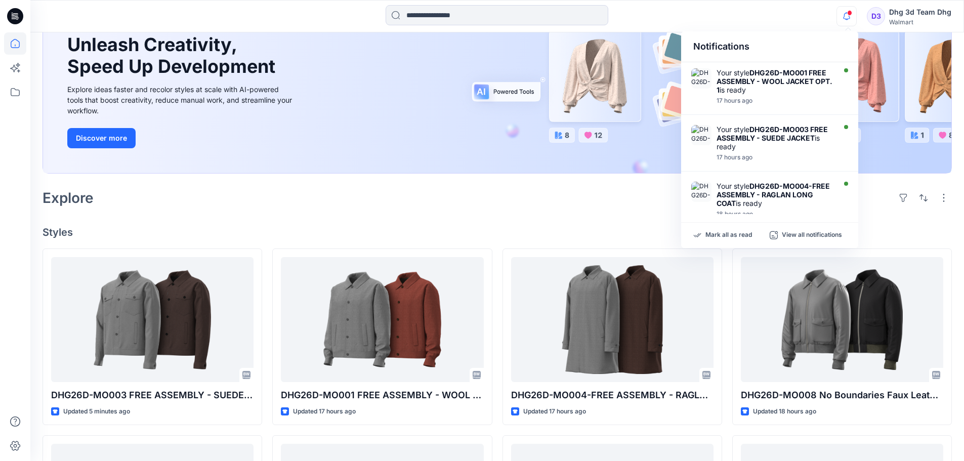
click at [856, 13] on icon "button" at bounding box center [846, 16] width 19 height 20
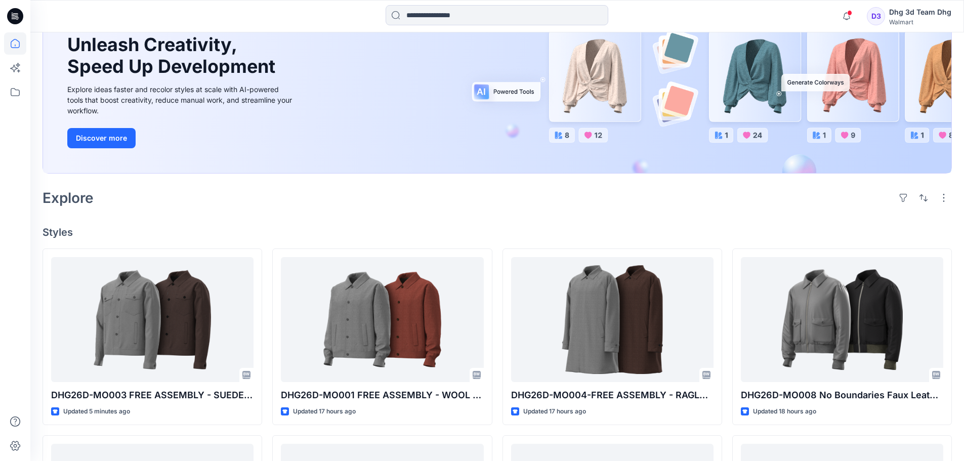
scroll to position [0, 0]
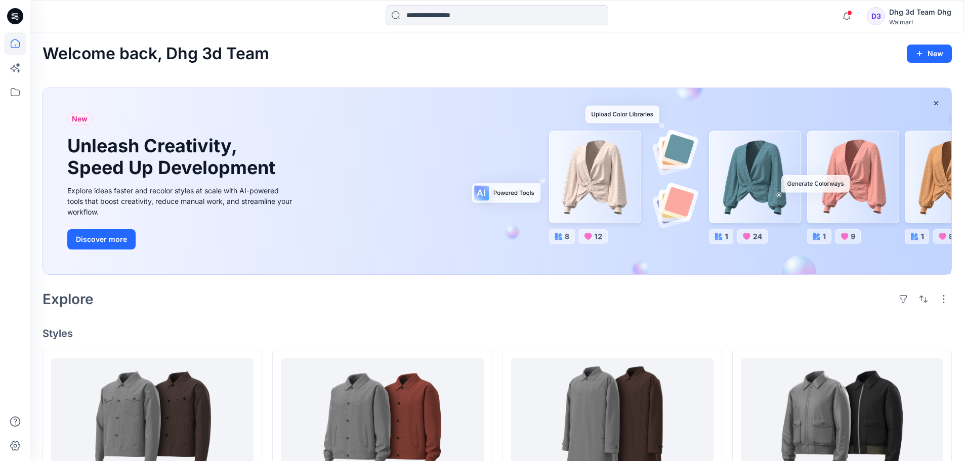
click at [4, 91] on div at bounding box center [15, 230] width 30 height 461
click at [8, 88] on icon at bounding box center [15, 92] width 22 height 22
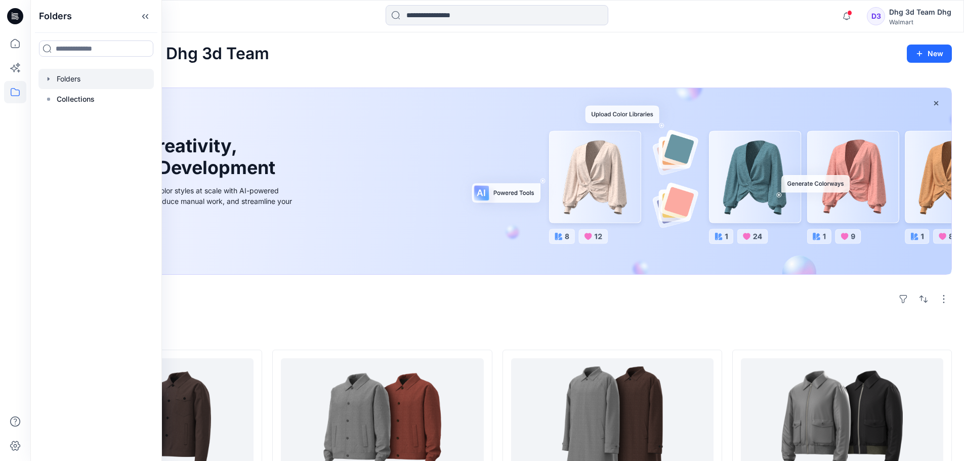
click at [54, 80] on div at bounding box center [95, 79] width 115 height 20
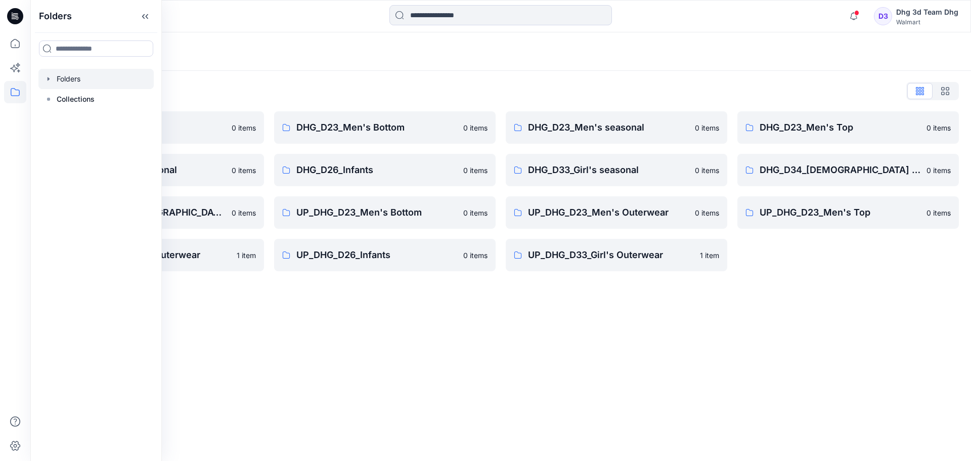
click at [428, 352] on div "Folders Folders List DHG Internal Review 0 items DHG_D24_Boys Seasonal 0 items …" at bounding box center [500, 246] width 941 height 429
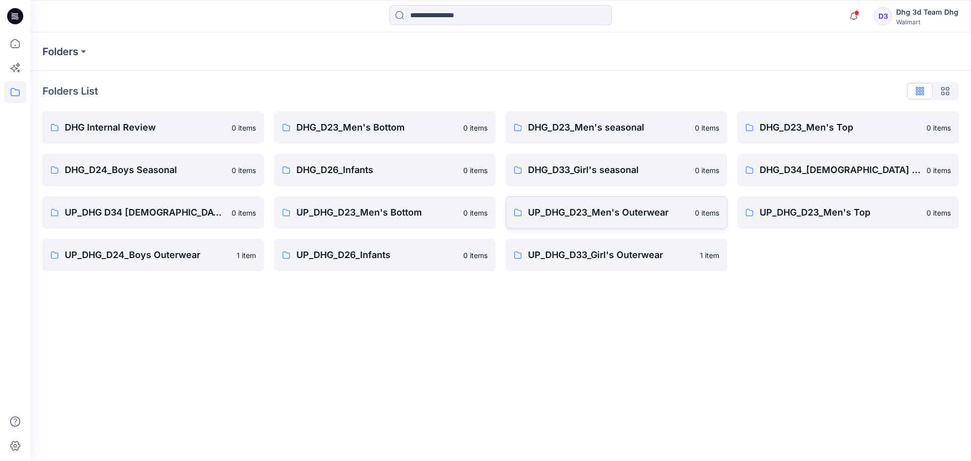
click at [617, 216] on p "UP_DHG_D23_Men's Outerwear" at bounding box center [608, 212] width 161 height 14
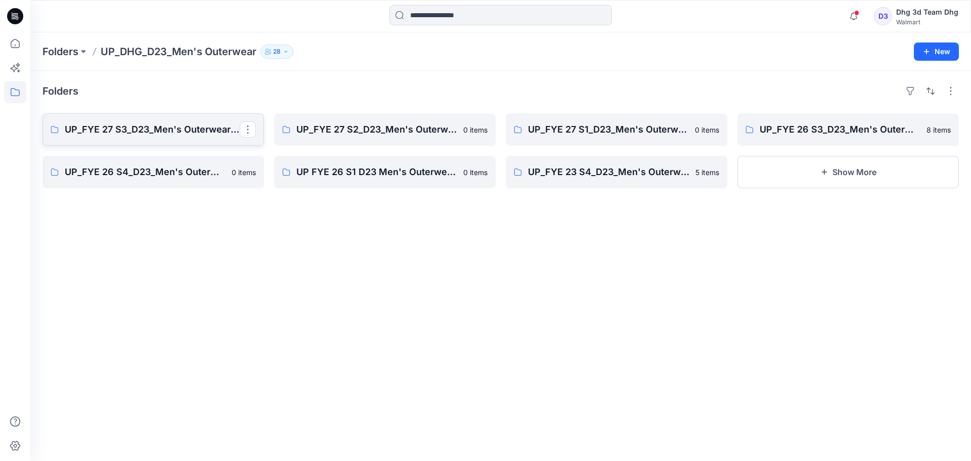
click at [182, 139] on link "UP_FYE 27 S3_D23_Men's Outerwear - DHG" at bounding box center [154, 129] width 222 height 32
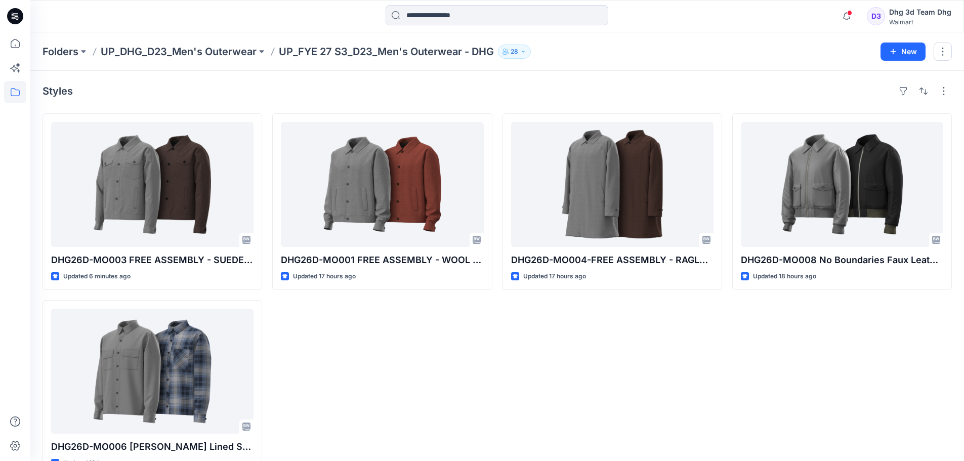
drag, startPoint x: 450, startPoint y: 325, endPoint x: 452, endPoint y: 344, distance: 19.3
click at [452, 344] on div "DHG26D-MO001 FREE ASSEMBLY - WOOL JACKET OPT. 1 Updated 17 hours ago" at bounding box center [382, 294] width 220 height 363
click at [907, 54] on button "New" at bounding box center [902, 52] width 45 height 18
click at [854, 95] on button "New Folder" at bounding box center [879, 96] width 87 height 19
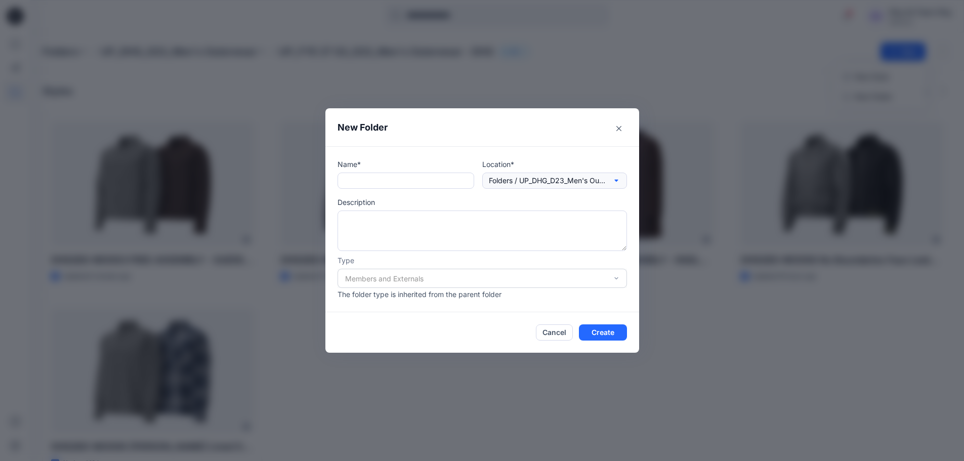
click at [620, 179] on icon "button" at bounding box center [616, 181] width 8 height 8
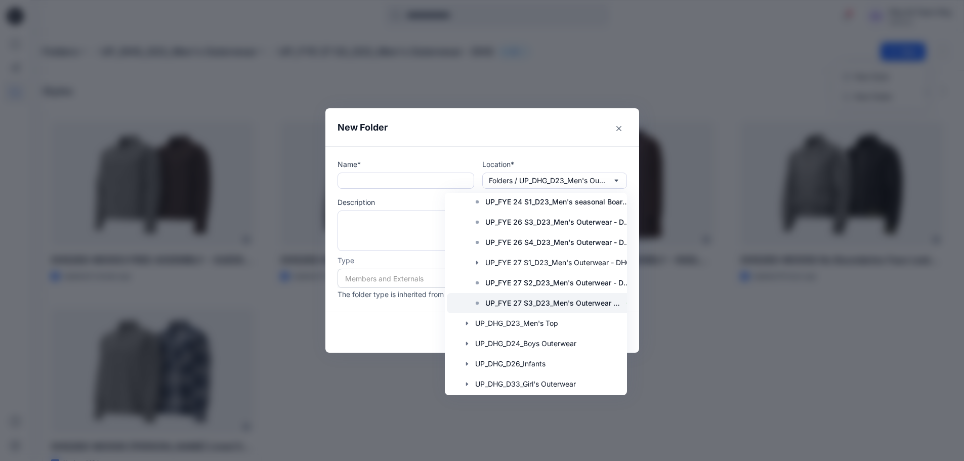
scroll to position [405, 0]
click at [588, 300] on p "UP_FYE 27 S3_D23_Men's Outerwear - DHG" at bounding box center [553, 302] width 136 height 12
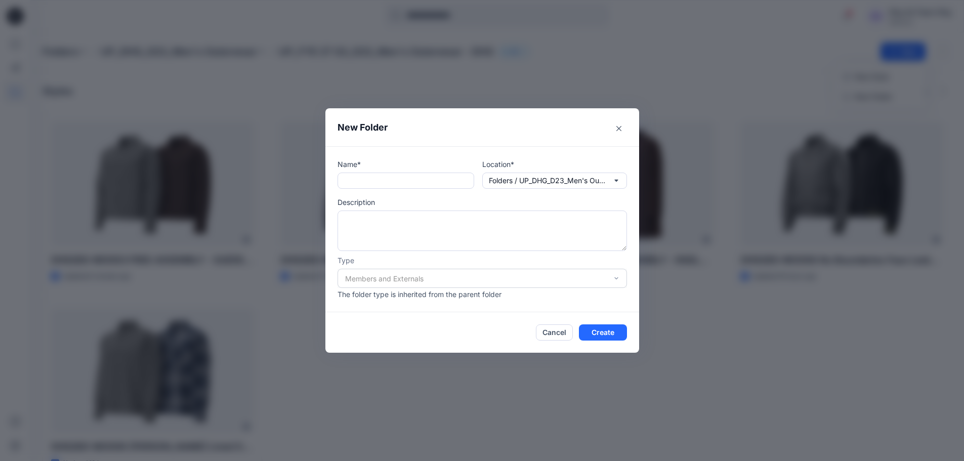
scroll to position [0, 0]
click at [621, 127] on icon "Close" at bounding box center [618, 128] width 5 height 5
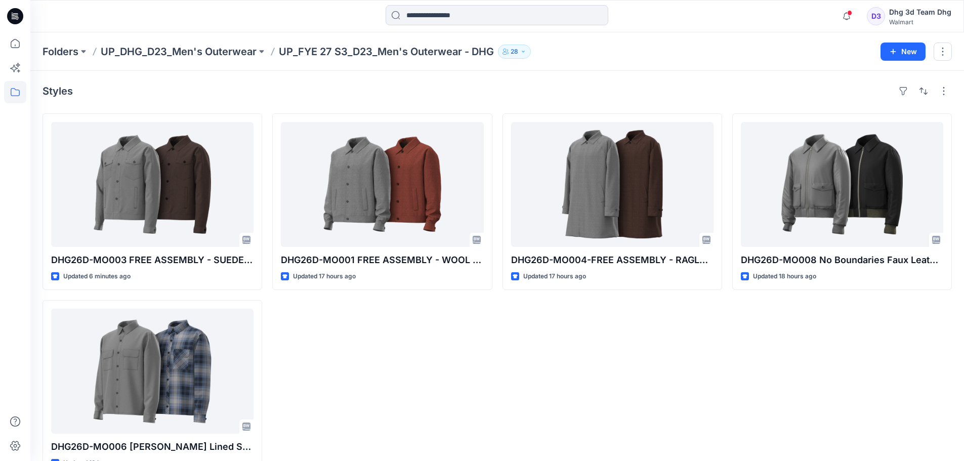
click at [750, 361] on div "DHG26D-MO008 No Boundaries Faux Leather Jacket Updated 18 hours ago" at bounding box center [842, 294] width 220 height 363
